Goal: Task Accomplishment & Management: Manage account settings

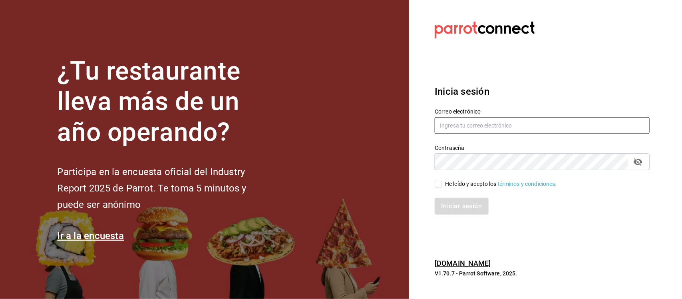
type input "[PERSON_NAME][EMAIL_ADDRESS][DOMAIN_NAME]"
click at [438, 182] on input "He leído y acepto los Términos y condiciones." at bounding box center [437, 183] width 7 height 7
checkbox input "true"
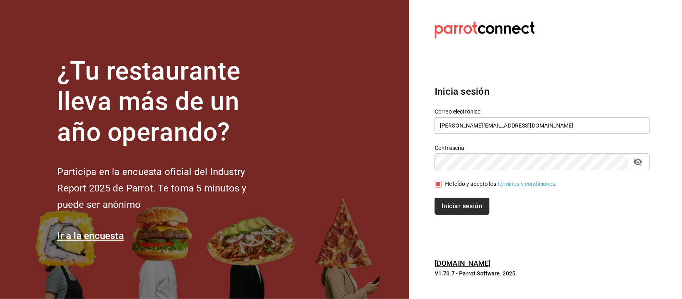
click at [448, 200] on button "Iniciar sesión" at bounding box center [461, 206] width 54 height 17
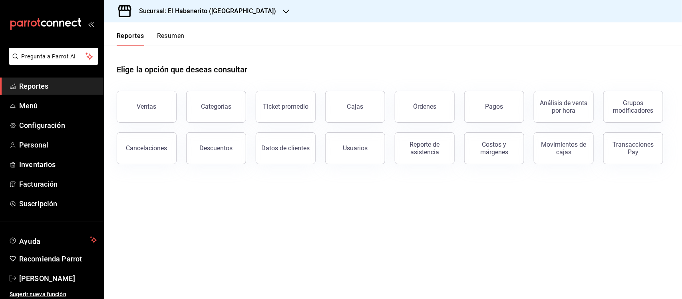
click at [20, 88] on span "Reportes" at bounding box center [58, 86] width 78 height 11
click at [44, 117] on link "Configuración" at bounding box center [51, 125] width 103 height 17
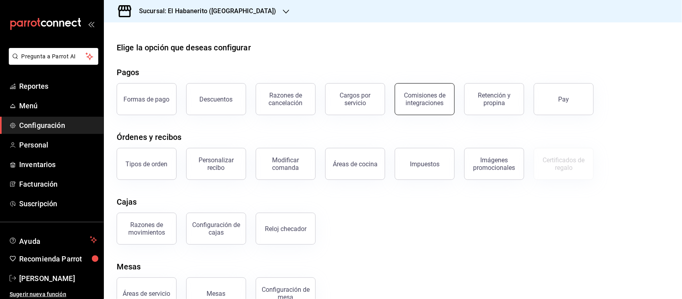
click at [426, 100] on div "Comisiones de integraciones" at bounding box center [425, 98] width 50 height 15
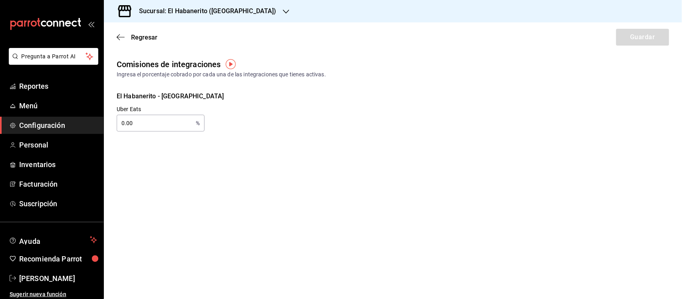
click at [156, 122] on input "0.00" at bounding box center [155, 123] width 76 height 16
type input "0.00"
type input "30.00"
click at [626, 39] on button "Guardar" at bounding box center [642, 37] width 53 height 17
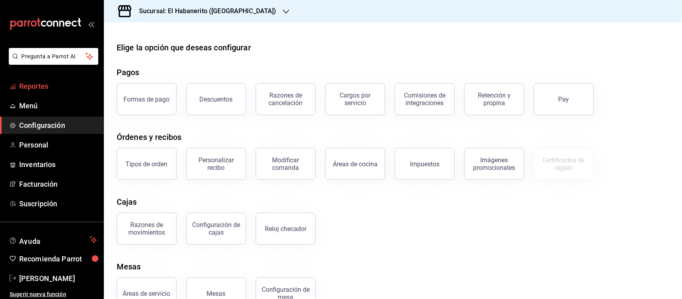
click at [22, 93] on link "Reportes" at bounding box center [51, 85] width 103 height 17
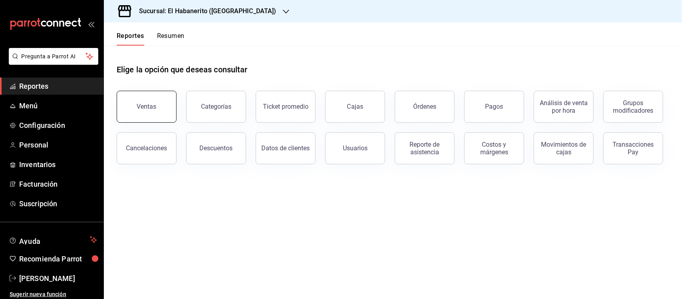
click at [150, 105] on div "Ventas" at bounding box center [147, 107] width 20 height 8
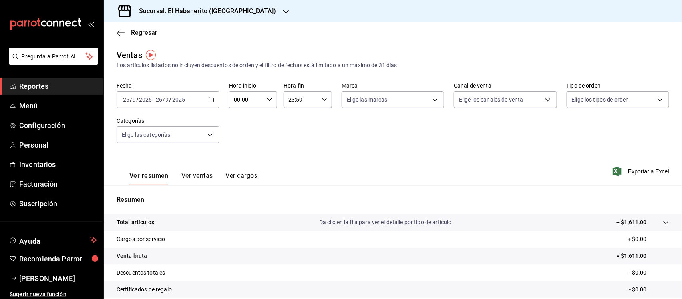
click at [232, 6] on h3 "Sucursal: El Habanerito ([GEOGRAPHIC_DATA])" at bounding box center [205, 11] width 144 height 10
click at [125, 31] on span "El Habanerito ([GEOGRAPHIC_DATA])" at bounding box center [157, 34] width 94 height 8
click at [233, 16] on div "Sucursal: El Habanerito ([GEOGRAPHIC_DATA])" at bounding box center [201, 11] width 182 height 22
click at [148, 54] on img "button" at bounding box center [151, 55] width 10 height 10
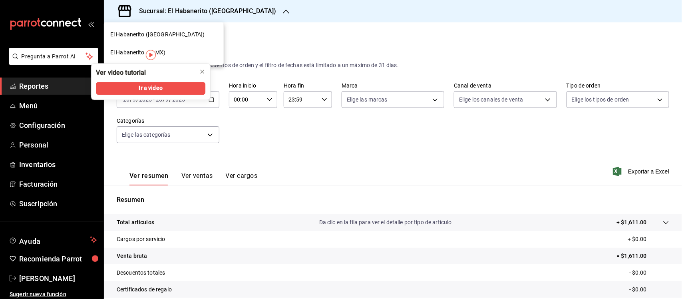
click at [124, 54] on span "El Habanerito (CDMX)" at bounding box center [138, 52] width 56 height 8
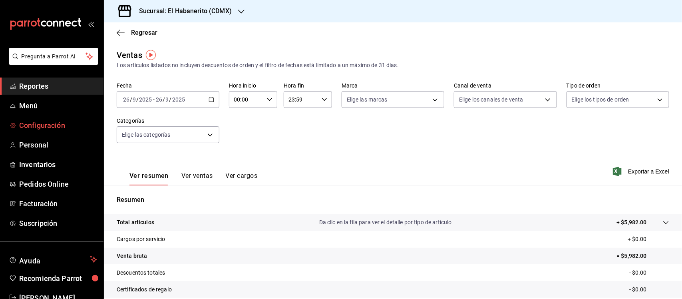
click at [55, 117] on link "Configuración" at bounding box center [51, 125] width 103 height 17
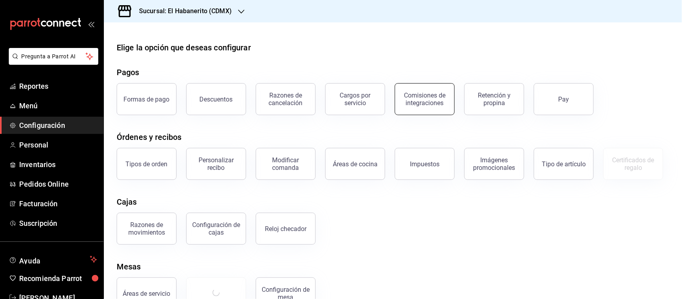
click at [418, 98] on div "Comisiones de integraciones" at bounding box center [425, 98] width 50 height 15
